Goal: Task Accomplishment & Management: Manage account settings

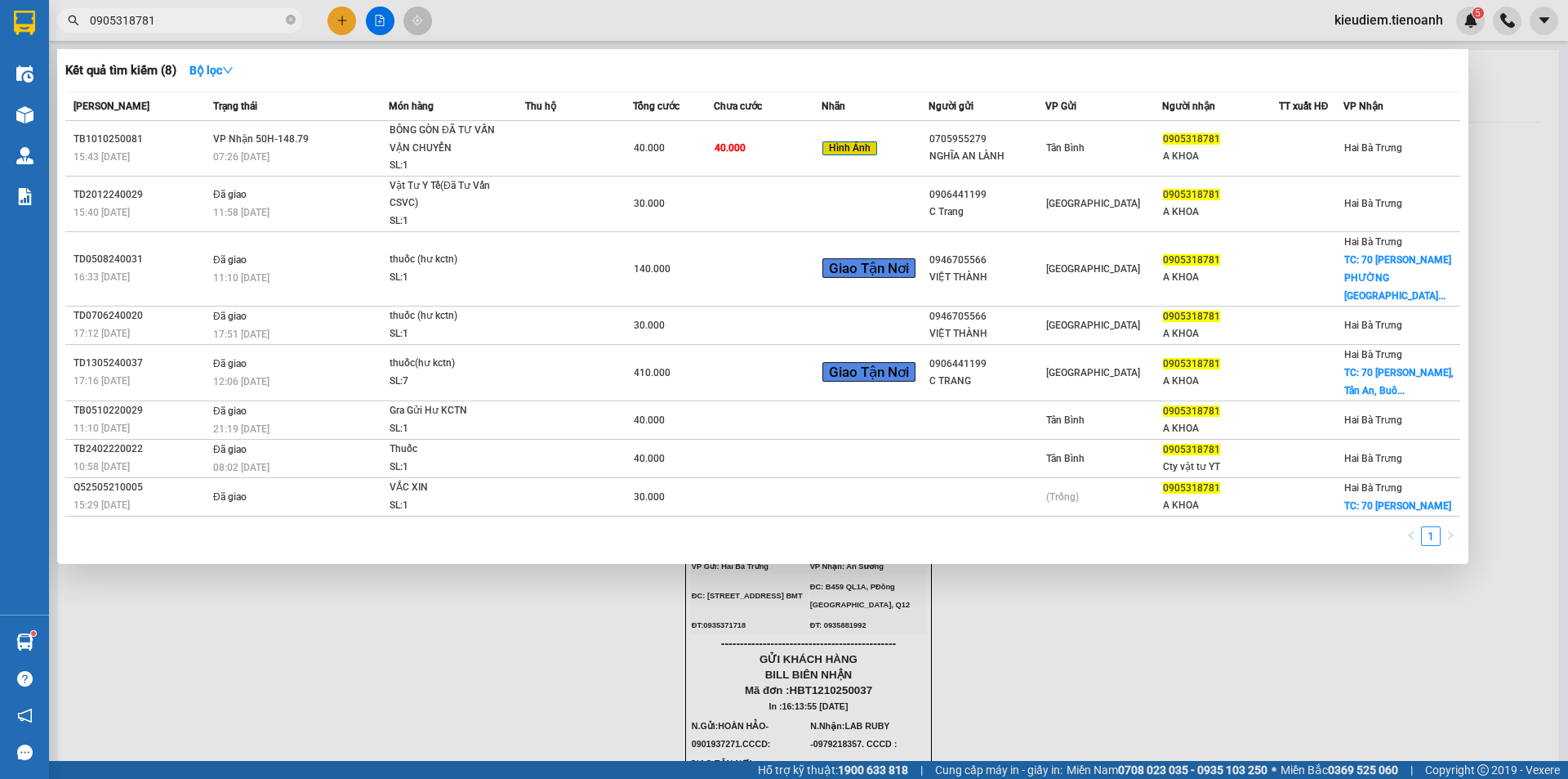
scroll to position [1121, 0]
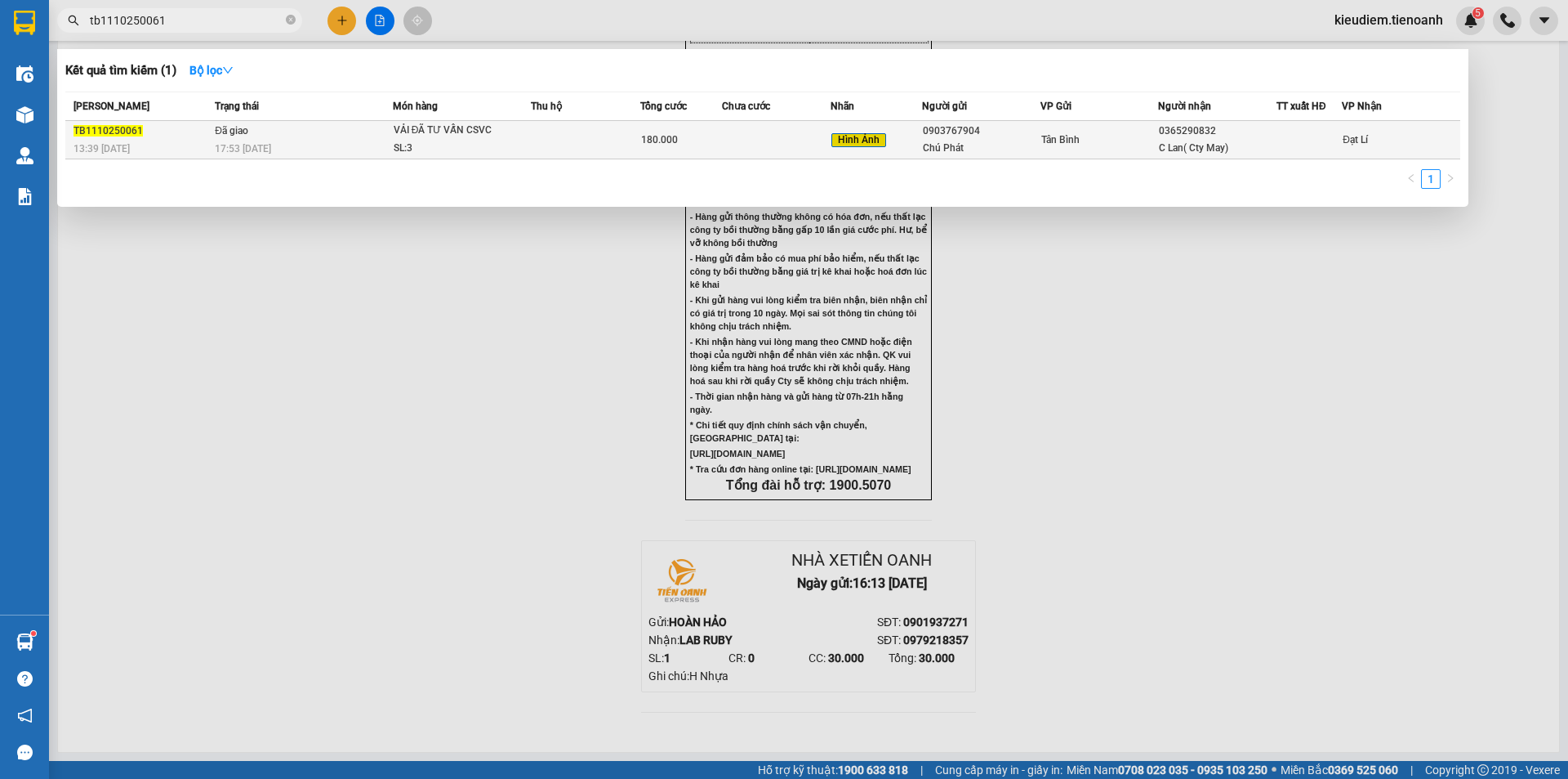
type input "tb1110250061"
click at [253, 153] on span "17:53 [DATE]" at bounding box center [242, 149] width 56 height 12
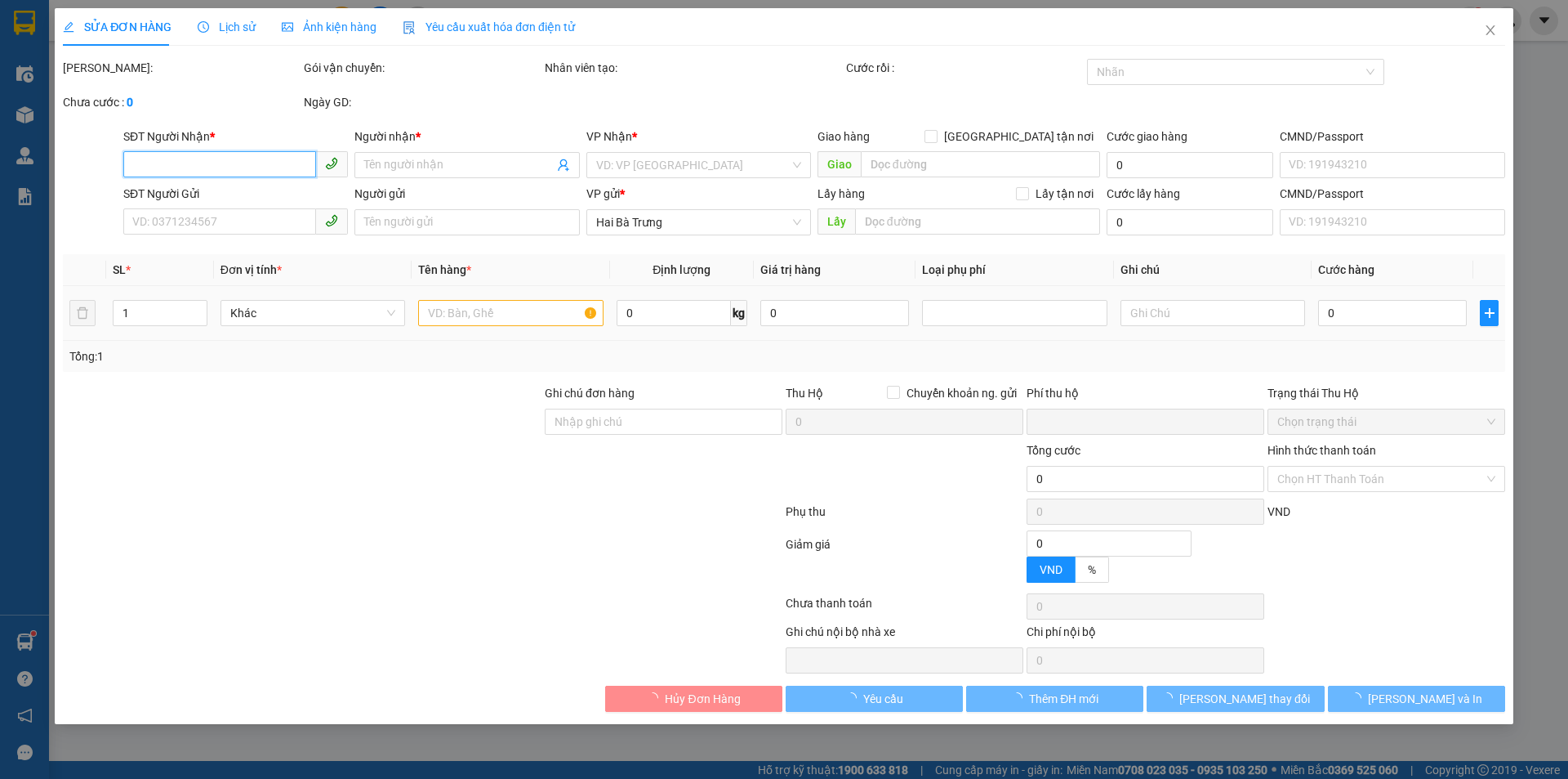
type input "0365290832"
type input "C Lan( Cty May)"
type input "06619002608"
type input "0903767904"
type input "Chú Phát"
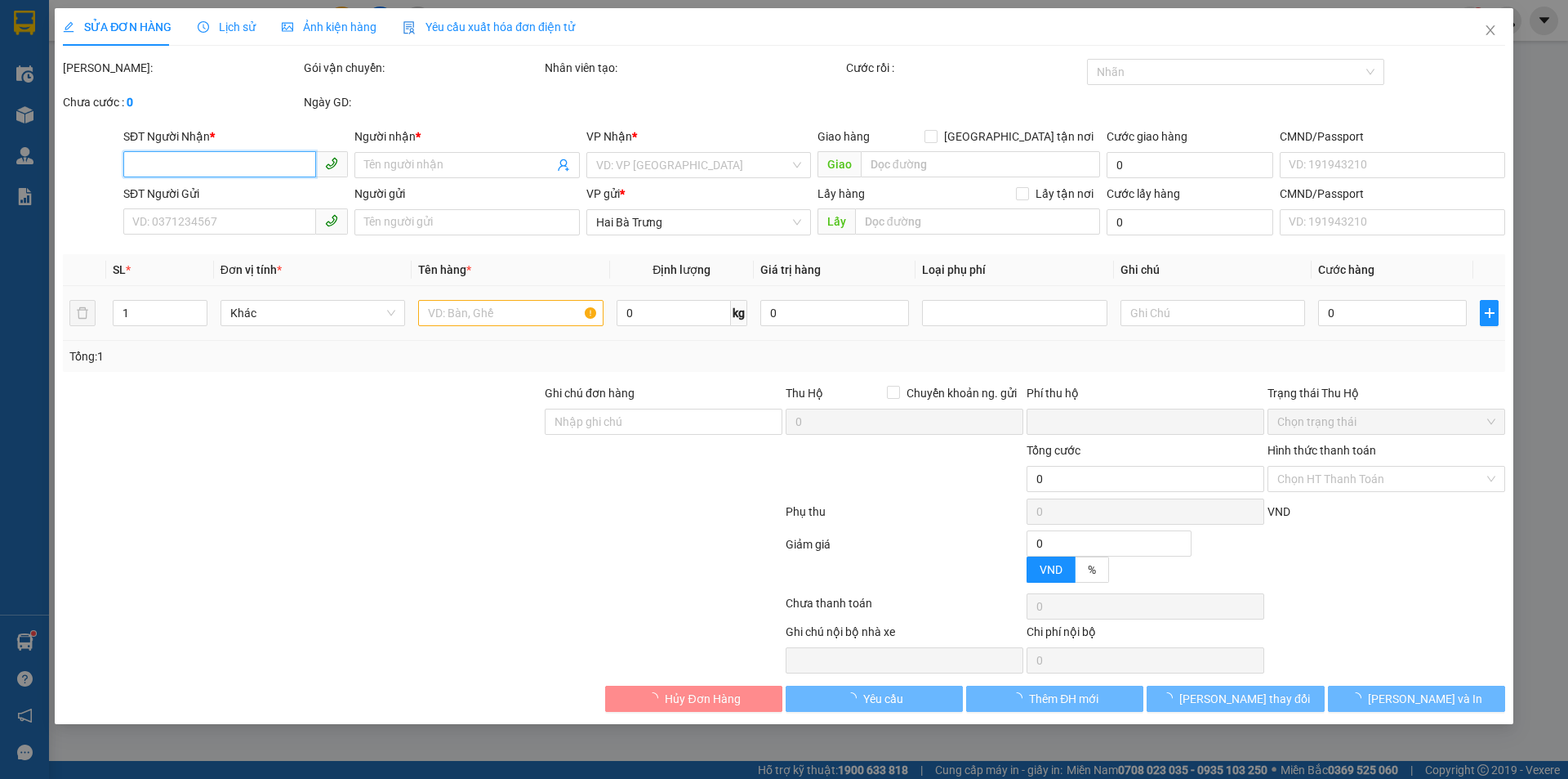
type input "211933760"
type input "0"
type input "180.000"
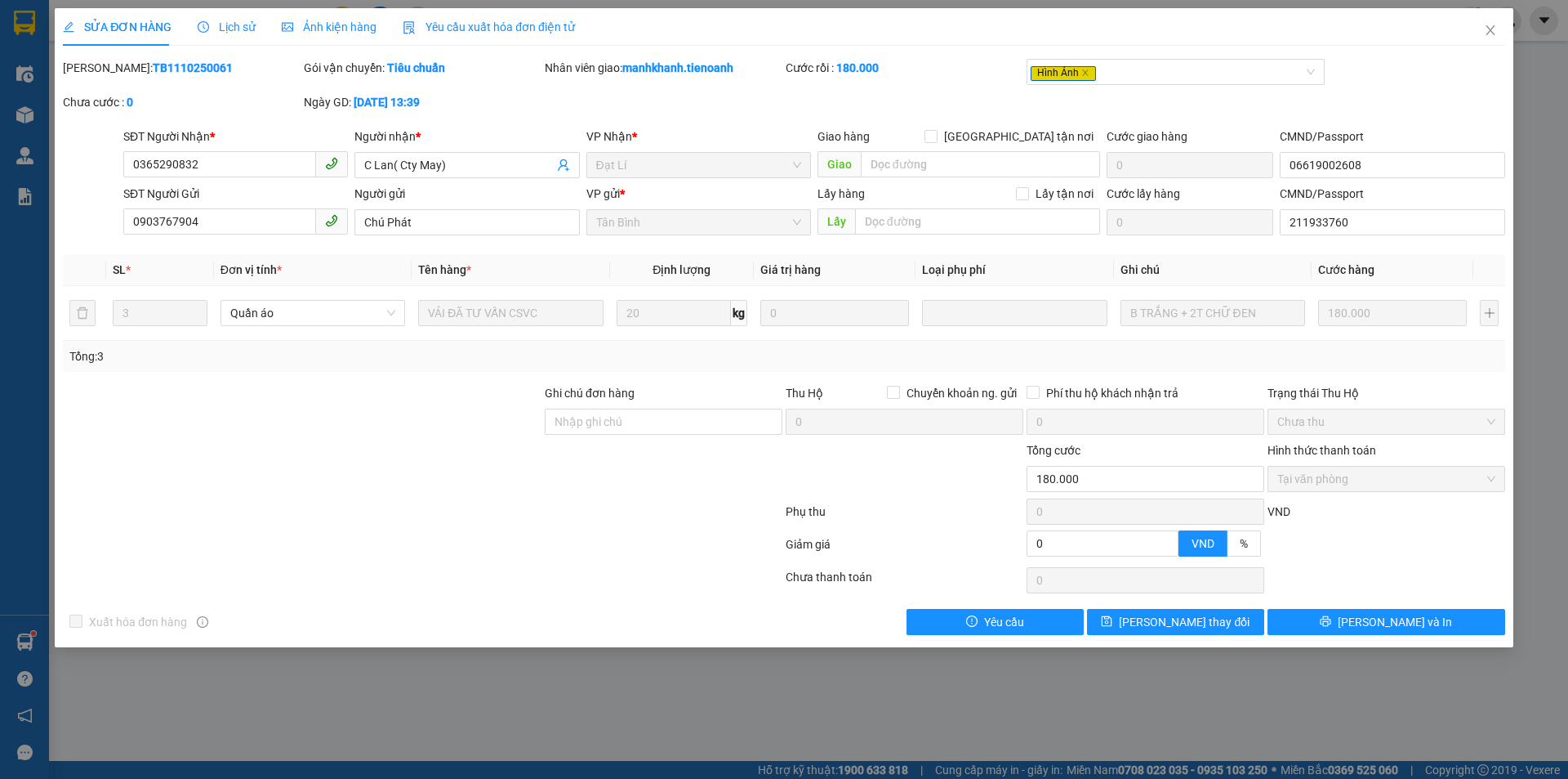
click at [560, 564] on div at bounding box center [422, 579] width 722 height 33
click at [335, 30] on span "Ảnh kiện hàng" at bounding box center [329, 27] width 95 height 13
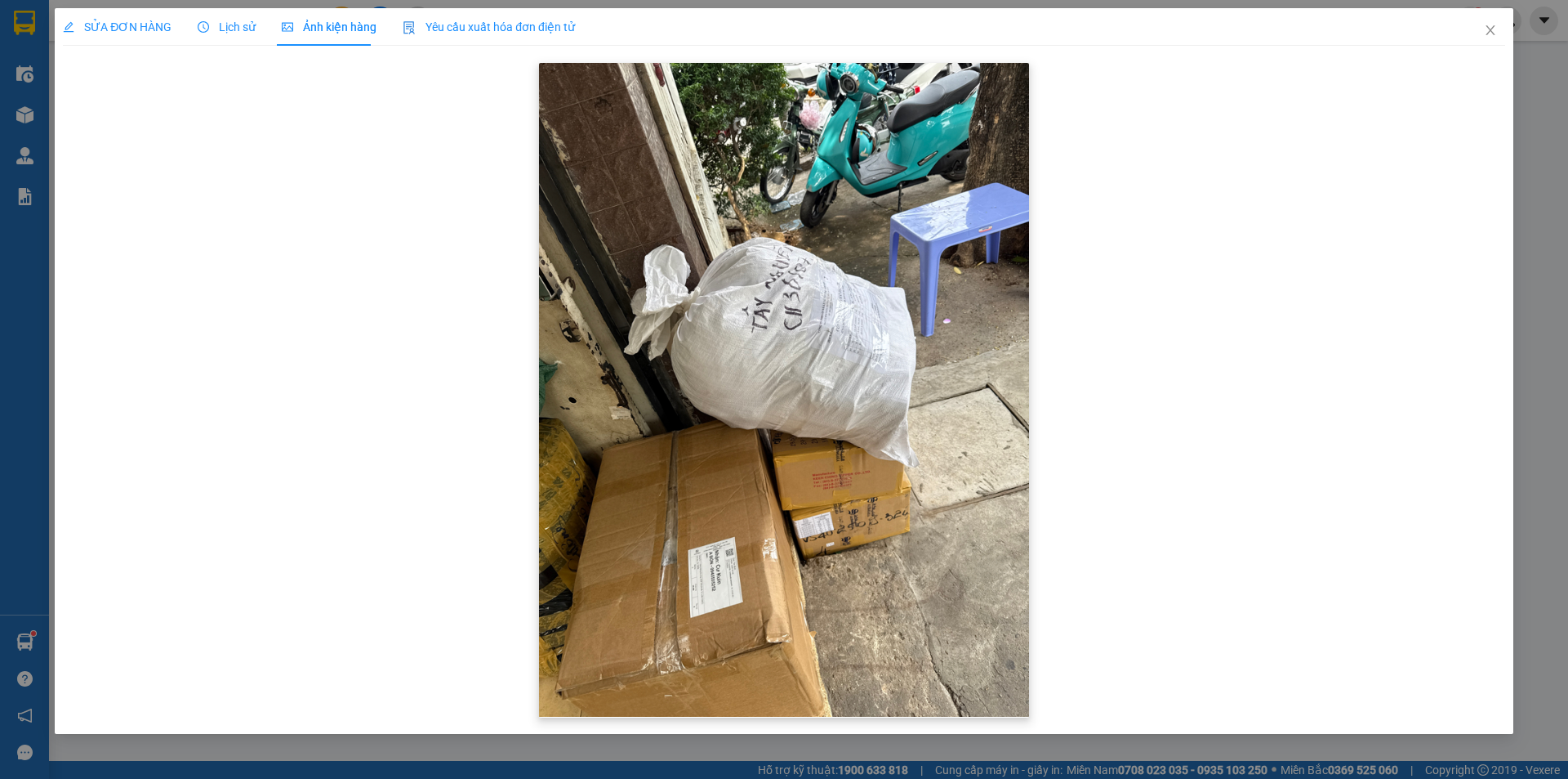
click at [881, 522] on img at bounding box center [784, 390] width 490 height 653
click at [124, 26] on span "SỬA ĐƠN HÀNG" at bounding box center [118, 27] width 109 height 13
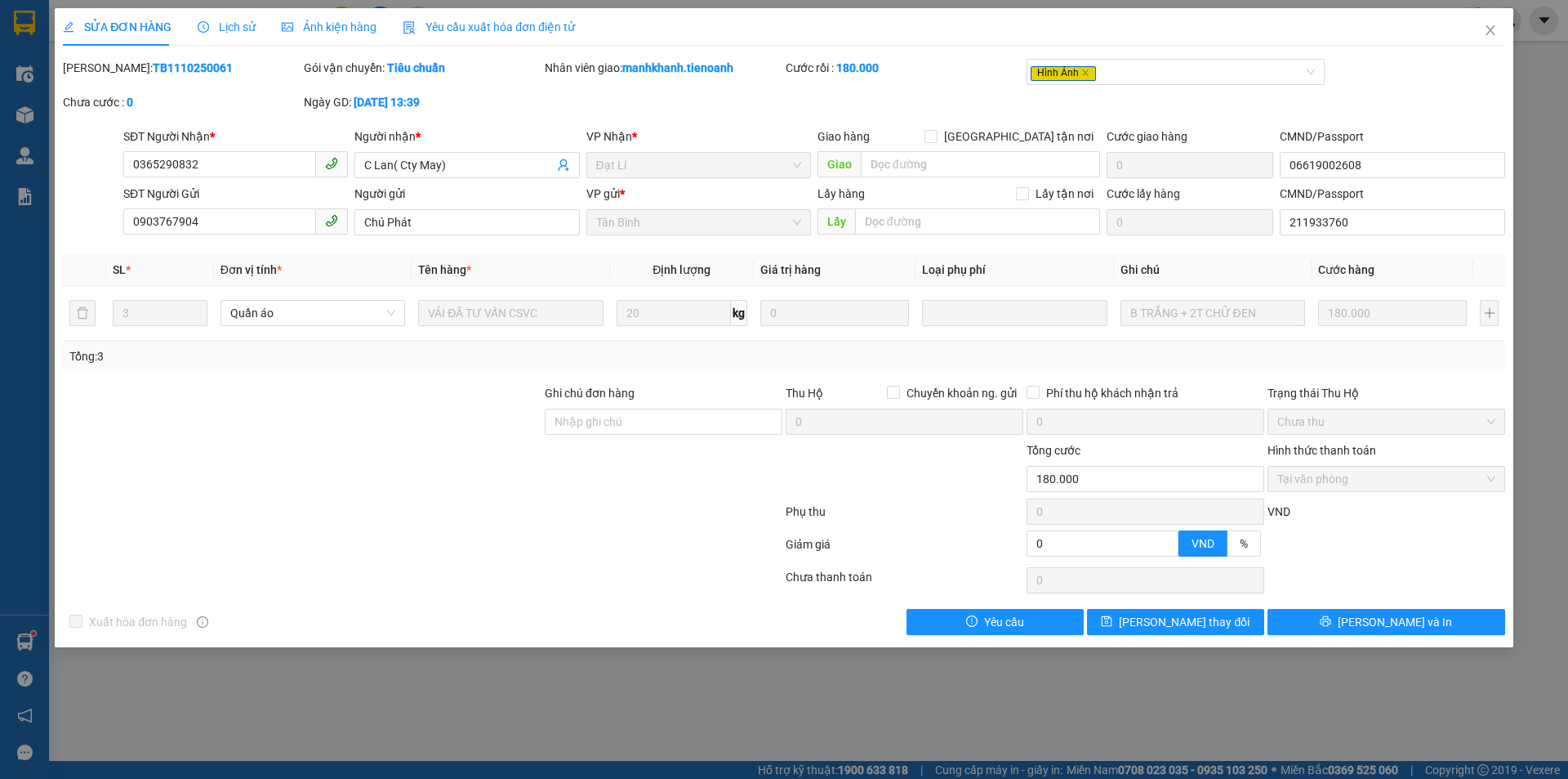
click at [285, 30] on icon "picture" at bounding box center [288, 27] width 12 height 12
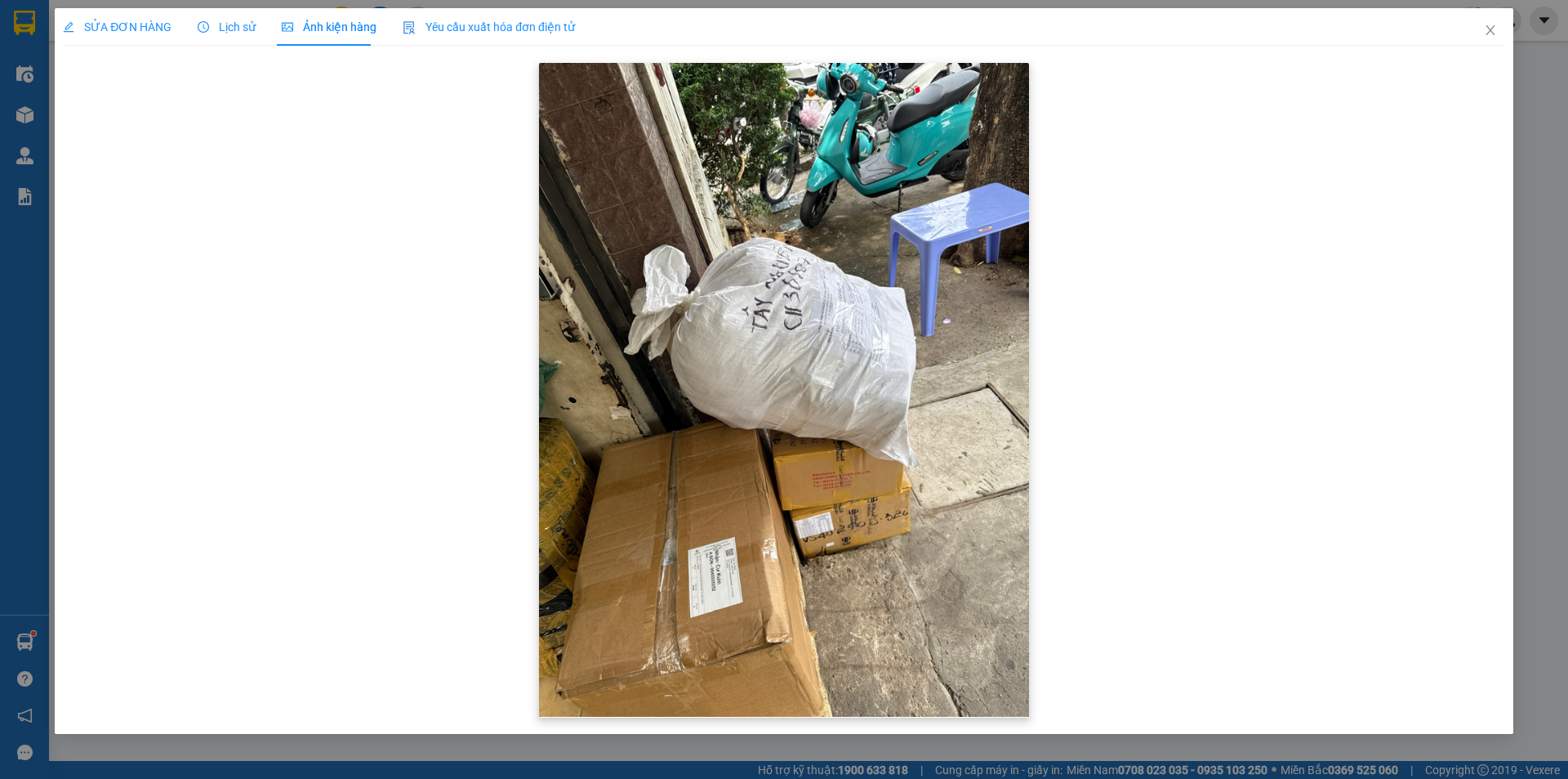
click at [689, 249] on img at bounding box center [784, 390] width 490 height 653
drag, startPoint x: 787, startPoint y: 290, endPoint x: 835, endPoint y: 250, distance: 62.5
click at [835, 250] on img at bounding box center [784, 390] width 490 height 653
drag, startPoint x: 795, startPoint y: 290, endPoint x: 228, endPoint y: 40, distance: 619.7
click at [228, 40] on div "Lịch sử" at bounding box center [226, 27] width 58 height 38
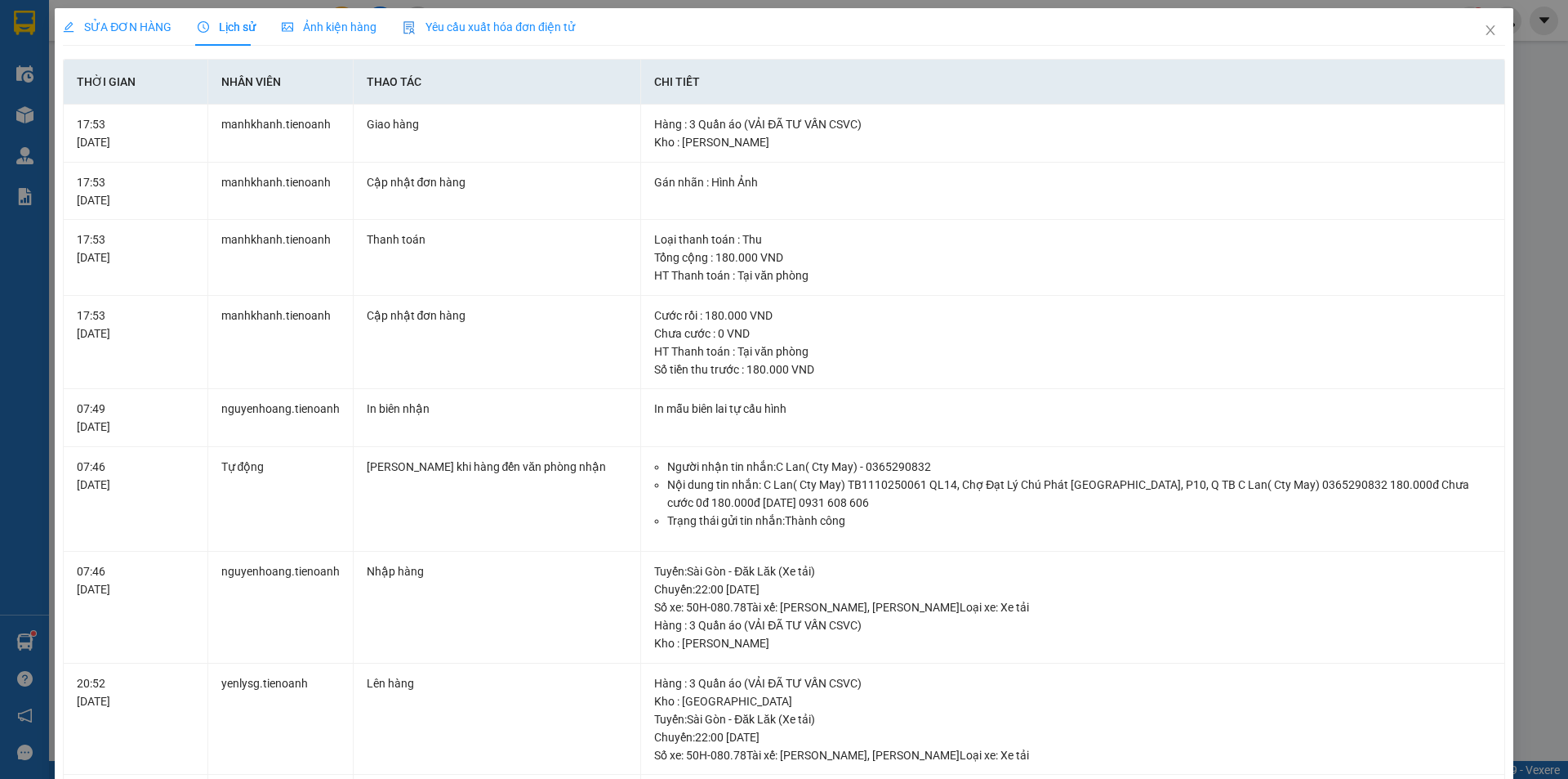
click at [145, 38] on div "SỬA ĐƠN HÀNG" at bounding box center [118, 27] width 109 height 38
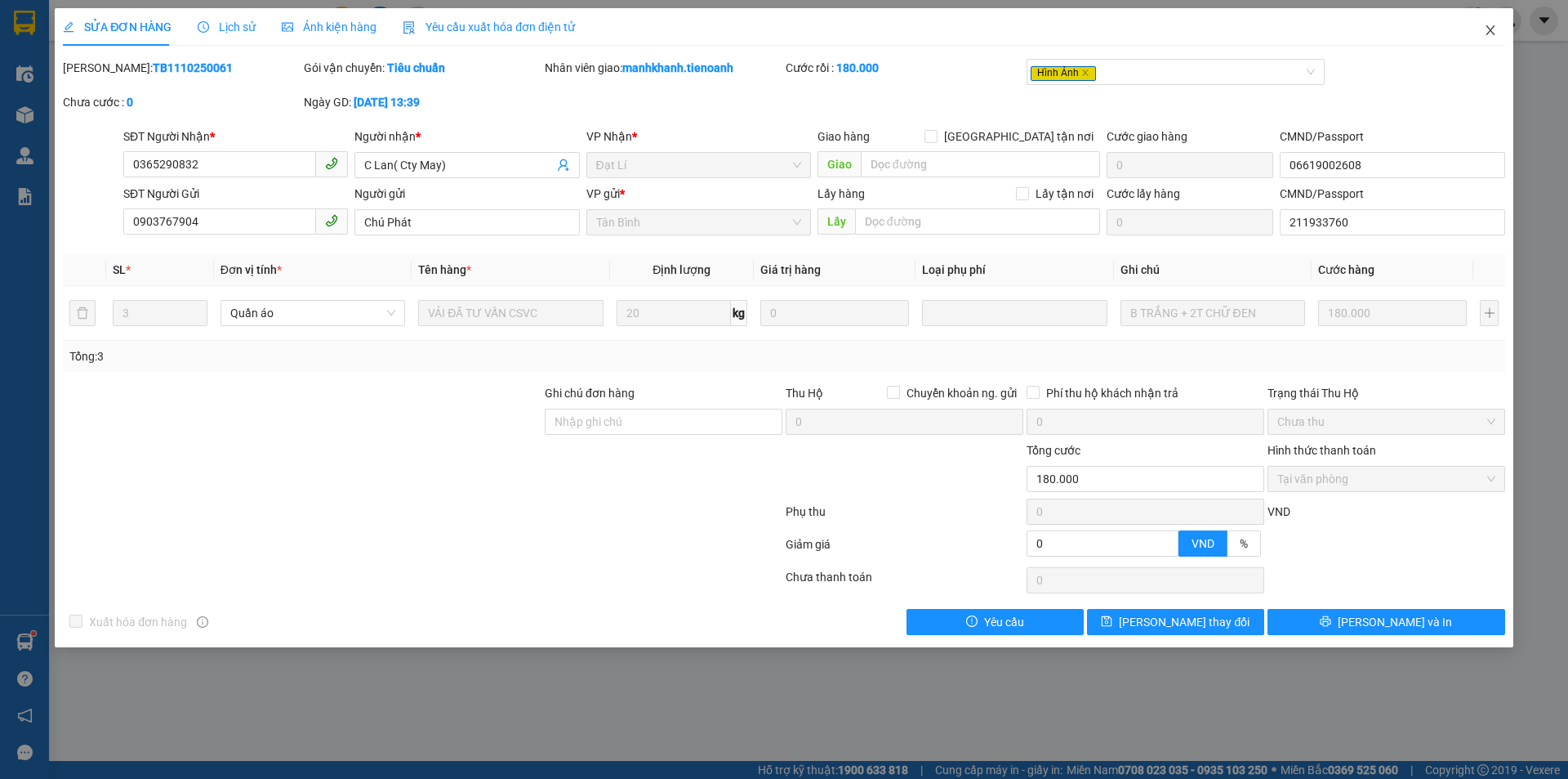
click at [1493, 40] on span "Close" at bounding box center [1490, 31] width 45 height 45
